Goal: Task Accomplishment & Management: Complete application form

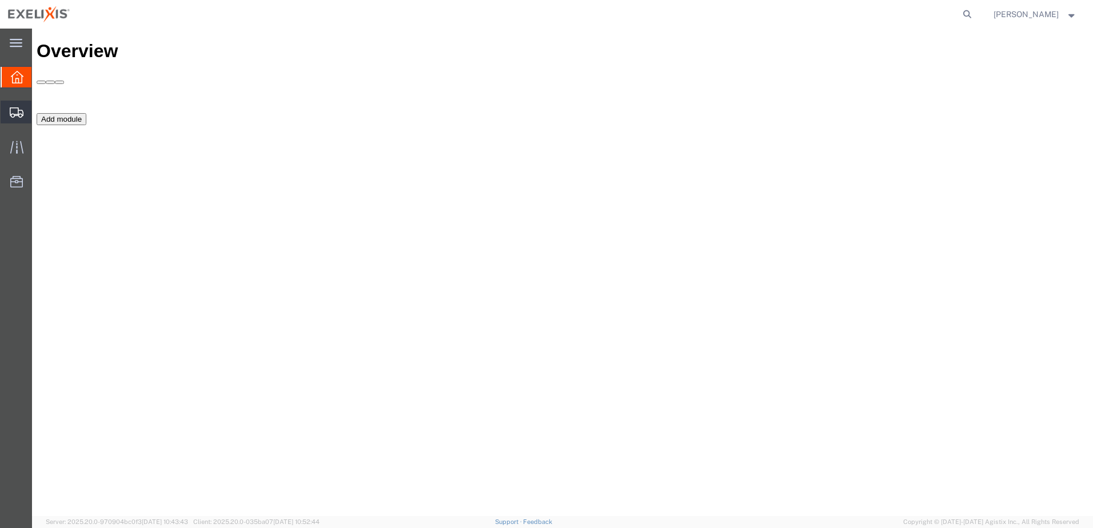
click at [39, 114] on span "Shipments" at bounding box center [35, 112] width 8 height 23
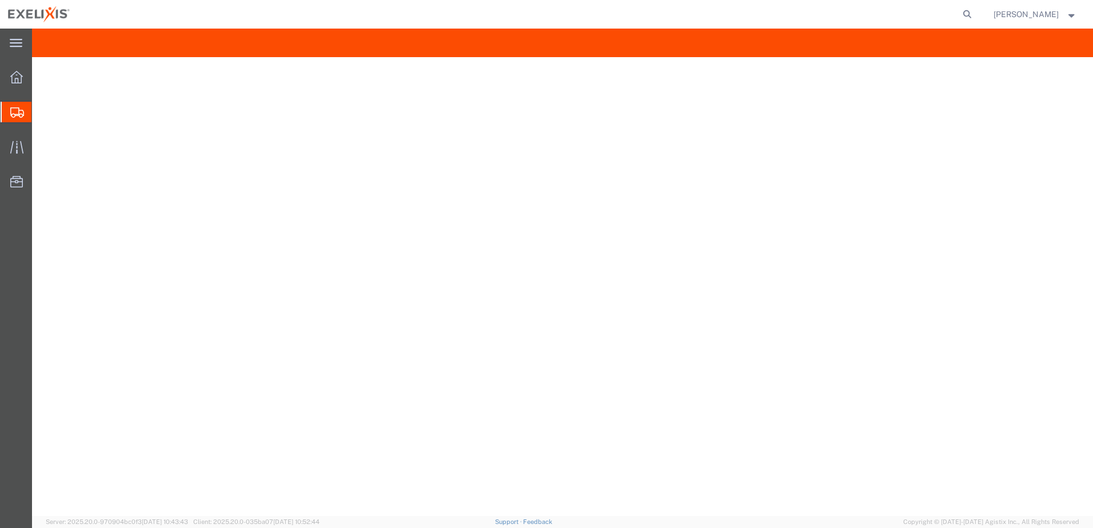
click at [0, 0] on span "Shipment Manager" at bounding box center [0, 0] width 0 height 0
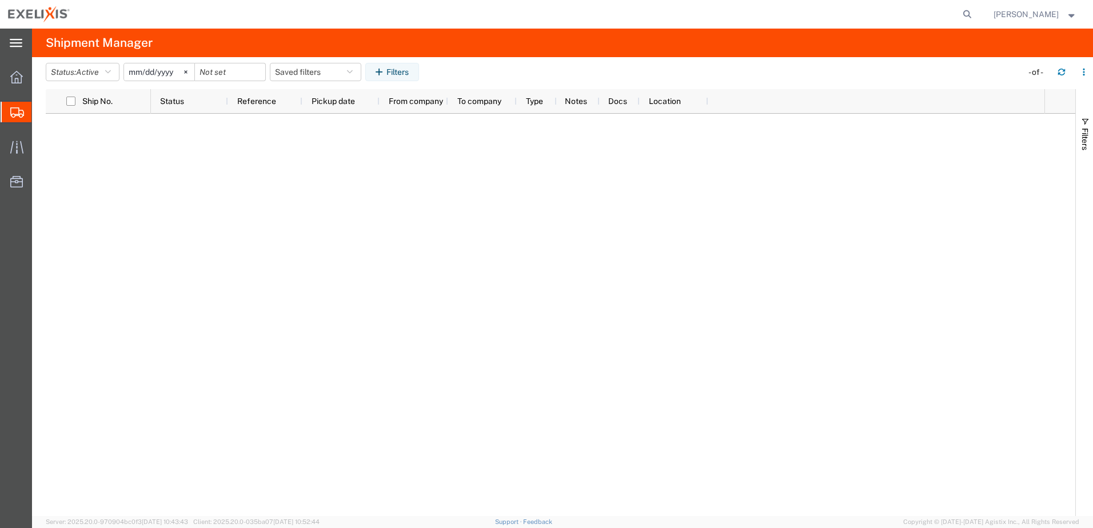
click at [16, 40] on icon at bounding box center [16, 43] width 13 height 8
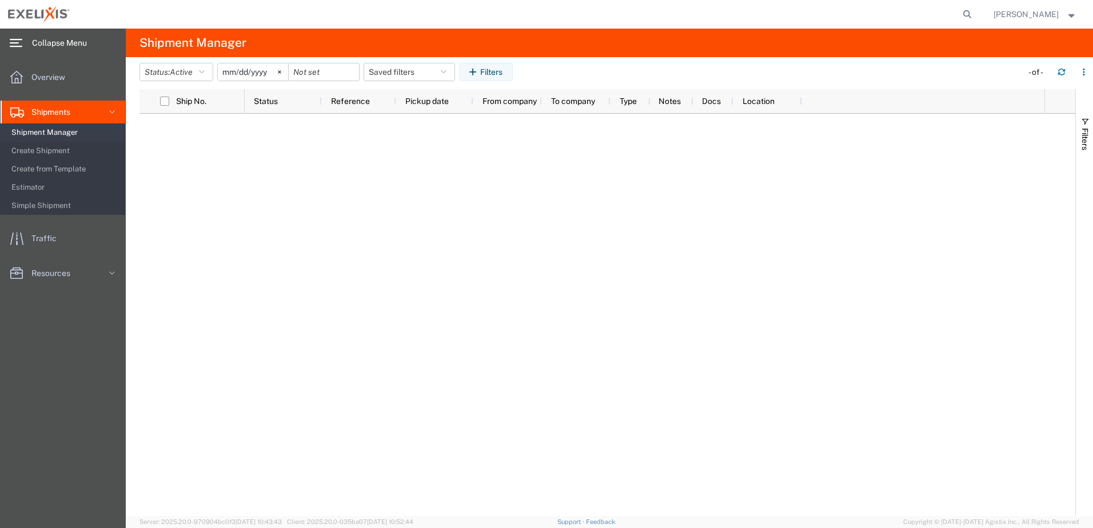
click at [49, 134] on span "Shipment Manager" at bounding box center [64, 132] width 106 height 23
click at [49, 146] on span "Create Shipment" at bounding box center [64, 150] width 106 height 23
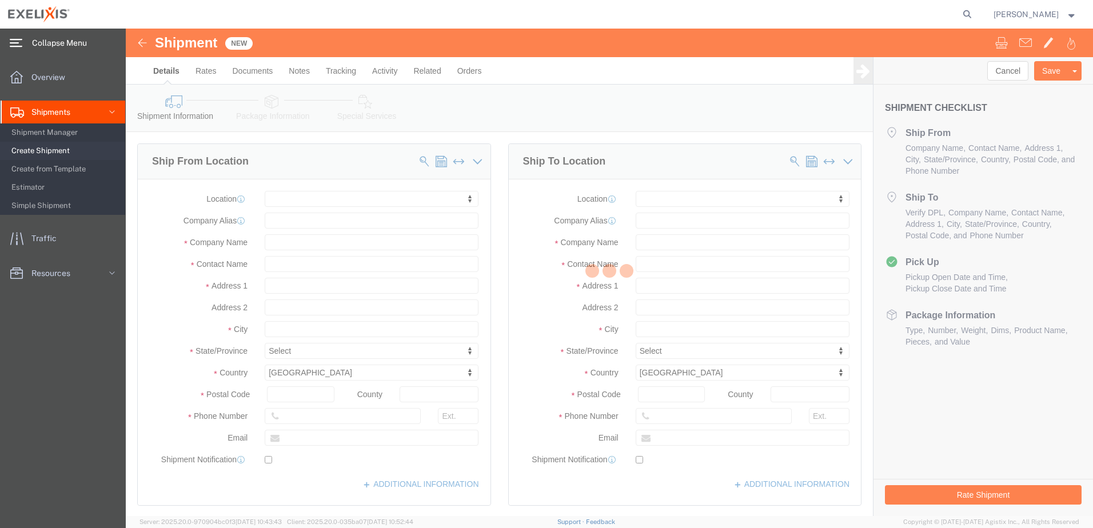
select select
